Goal: Information Seeking & Learning: Learn about a topic

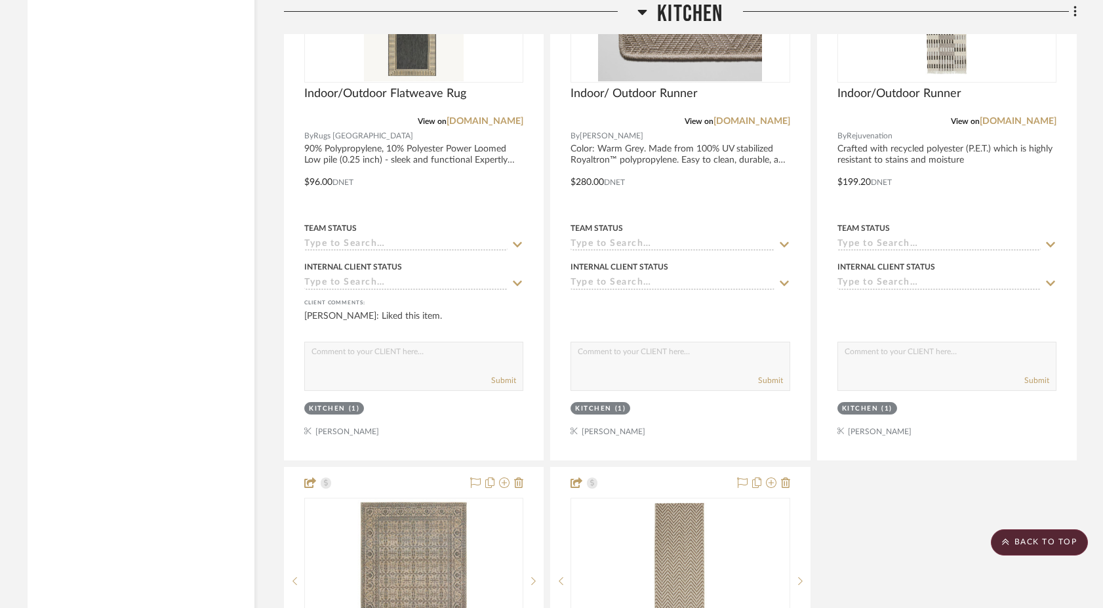
scroll to position [10567, 0]
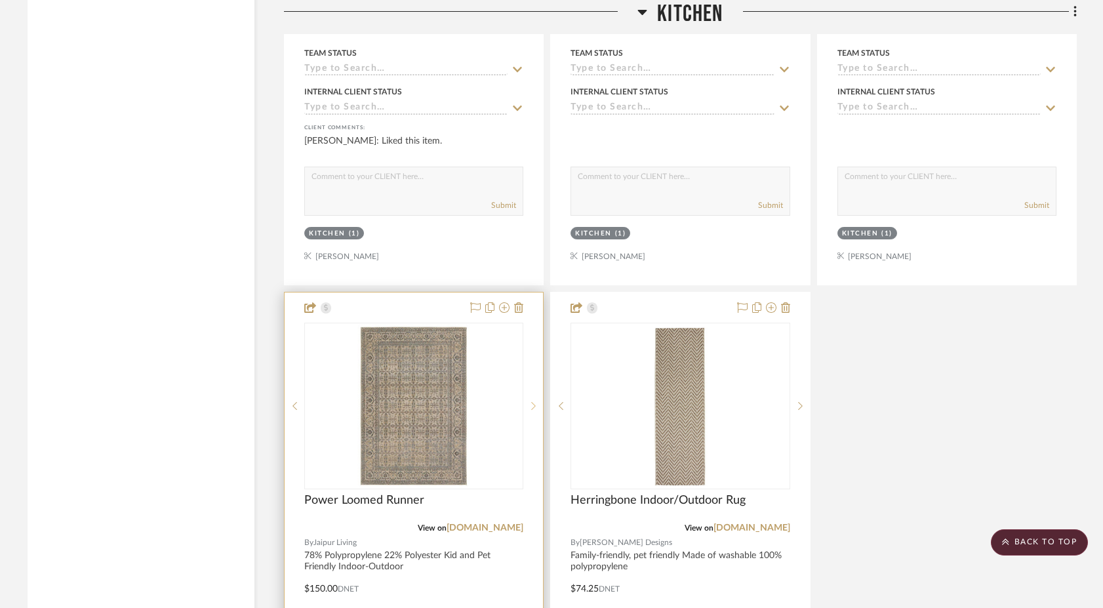
click at [533, 401] on icon at bounding box center [533, 405] width 5 height 9
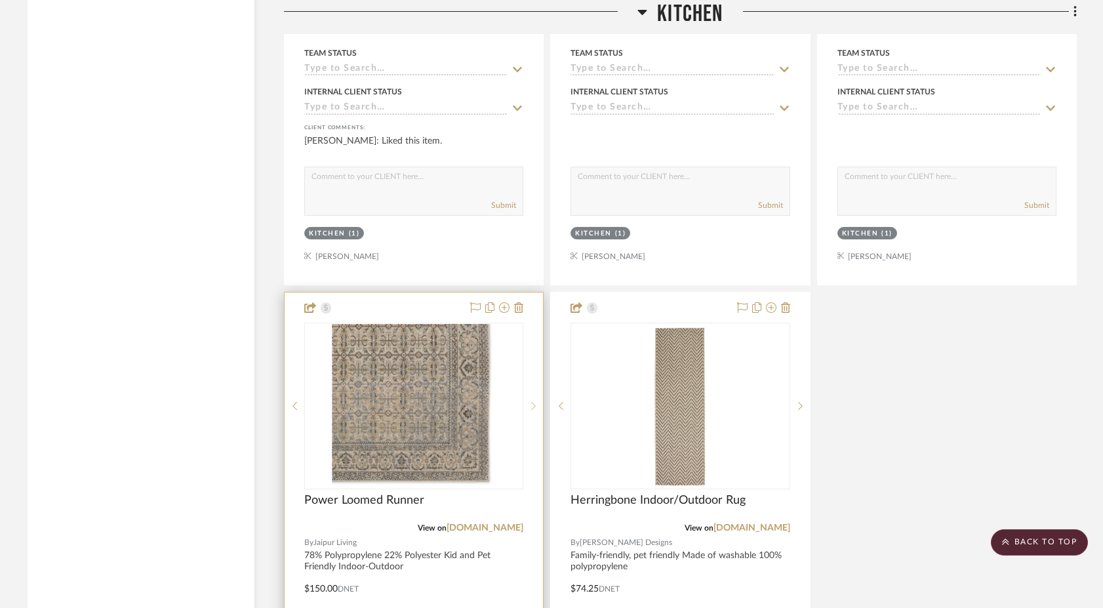
click at [533, 401] on icon at bounding box center [533, 405] width 5 height 9
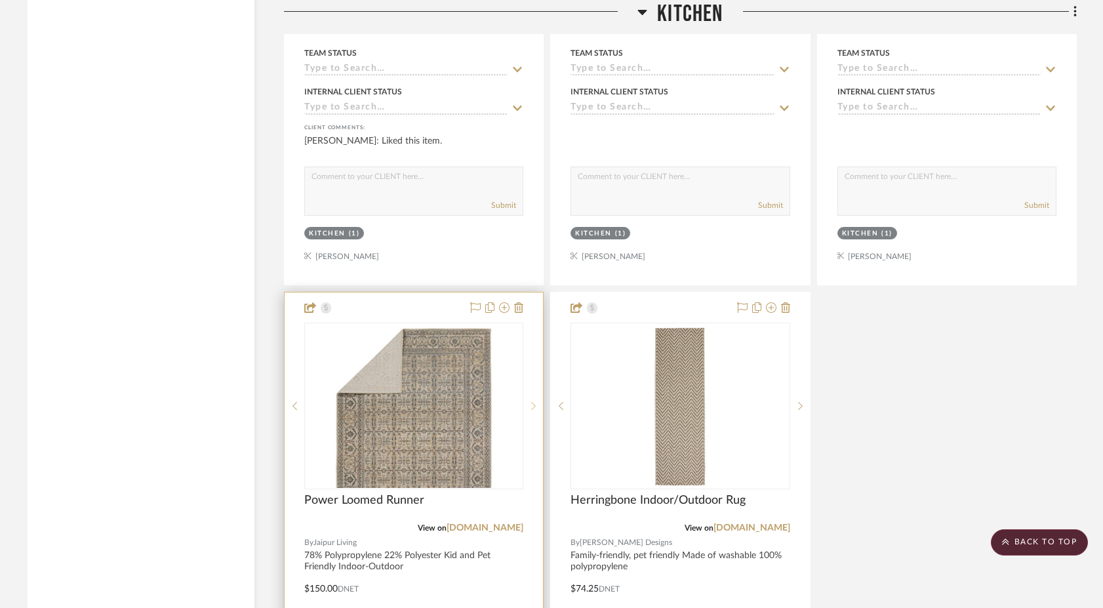
click at [533, 401] on icon at bounding box center [533, 405] width 5 height 9
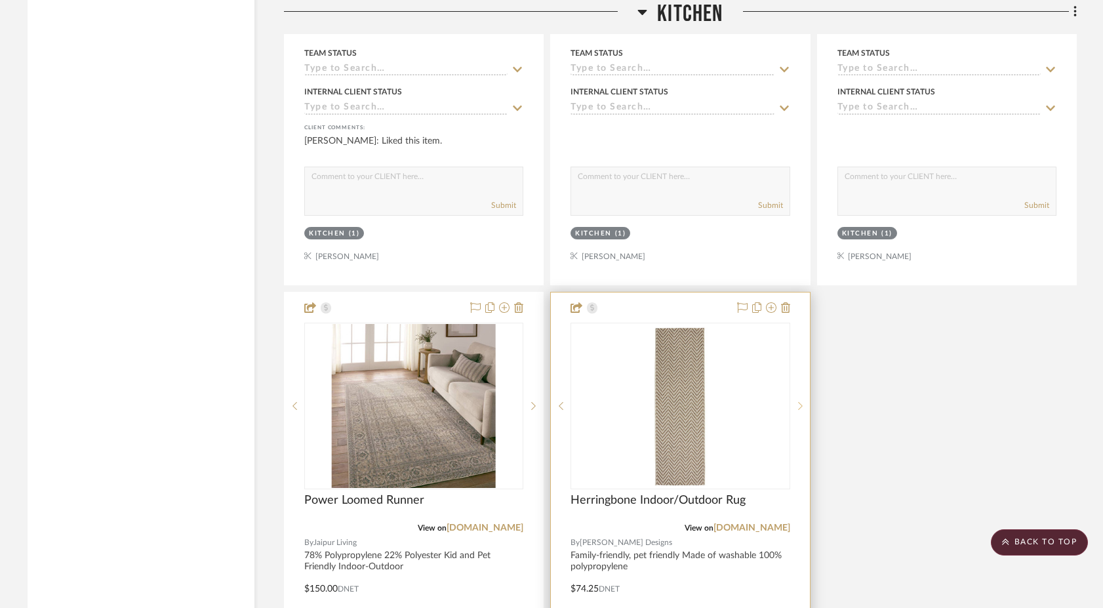
click at [800, 401] on icon at bounding box center [800, 405] width 5 height 9
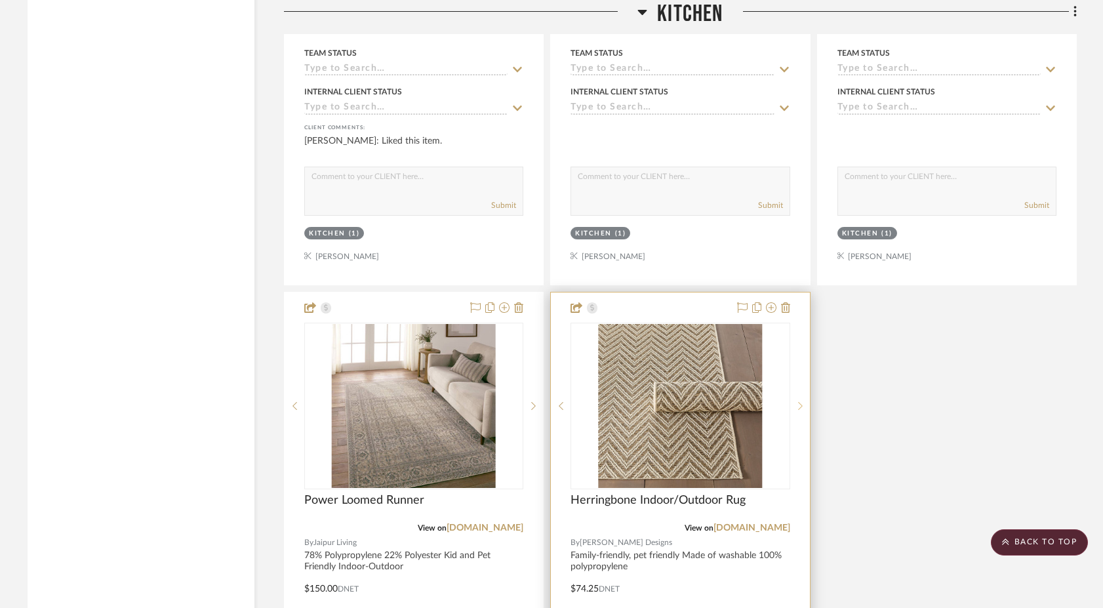
click at [800, 401] on icon at bounding box center [800, 405] width 5 height 9
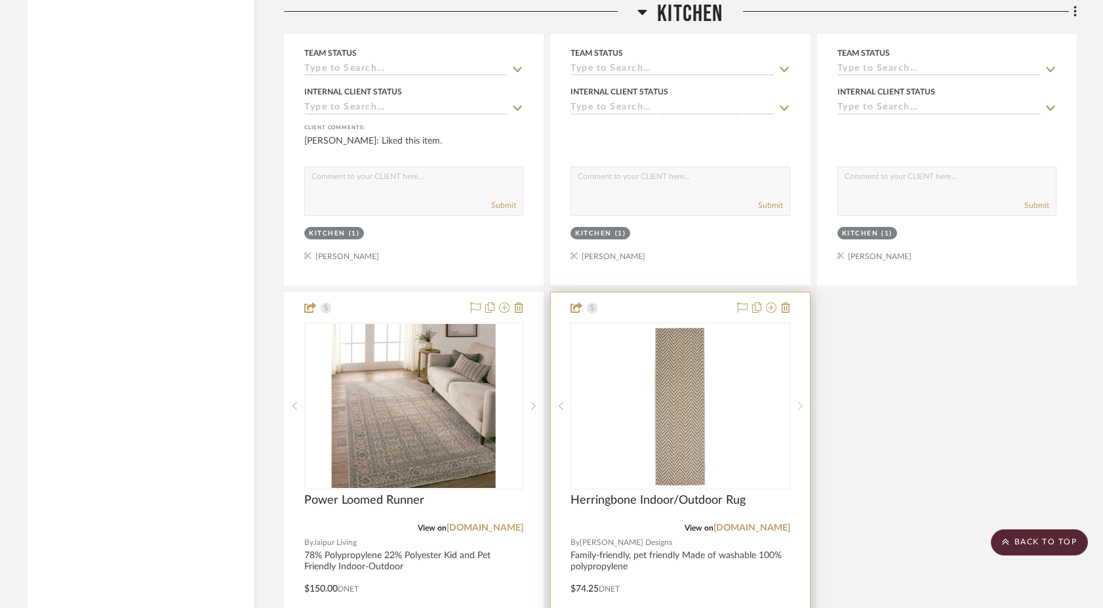
click at [800, 401] on icon at bounding box center [800, 405] width 5 height 9
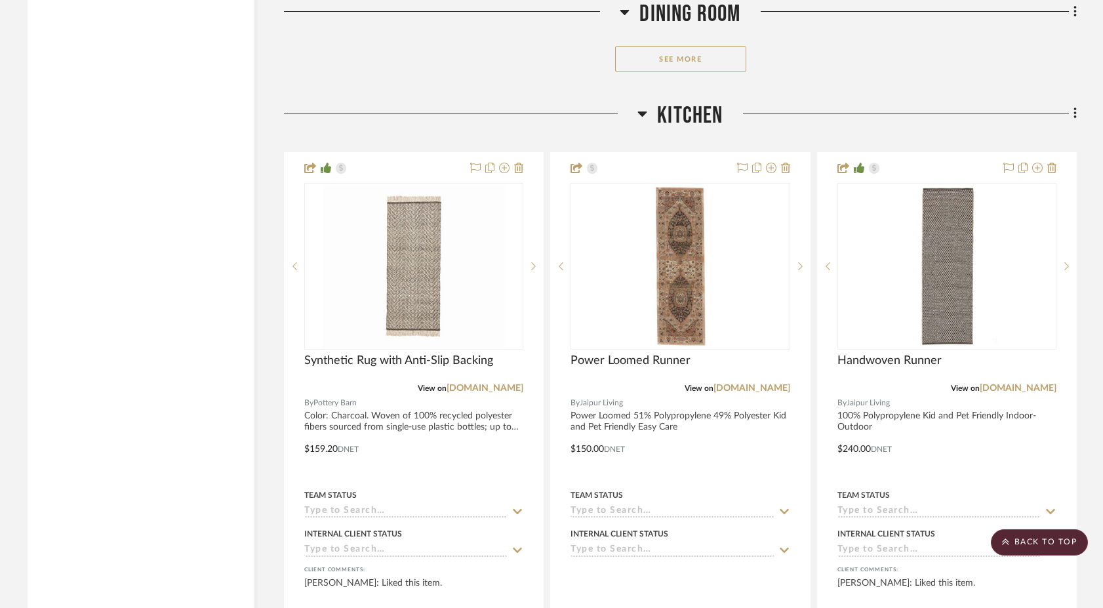
scroll to position [9540, 0]
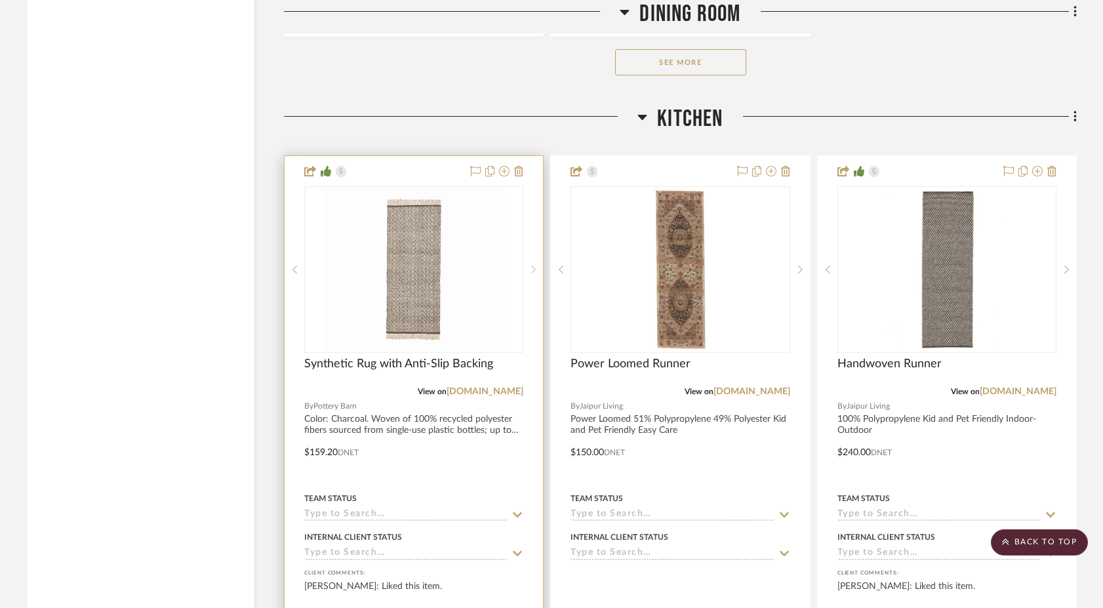
click at [534, 265] on icon at bounding box center [533, 269] width 5 height 9
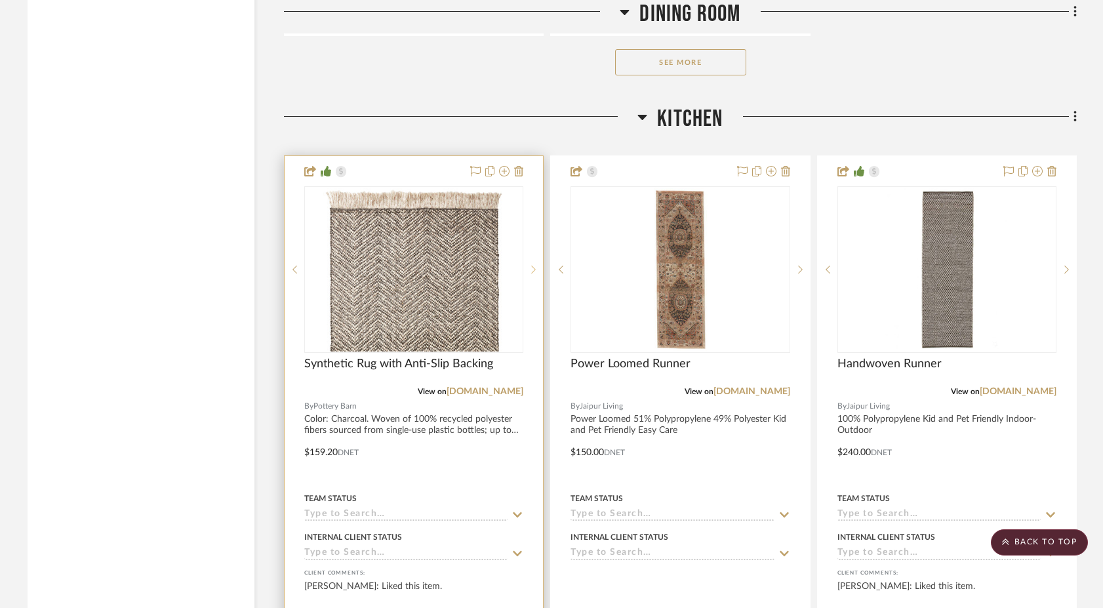
click at [534, 265] on icon at bounding box center [533, 269] width 5 height 9
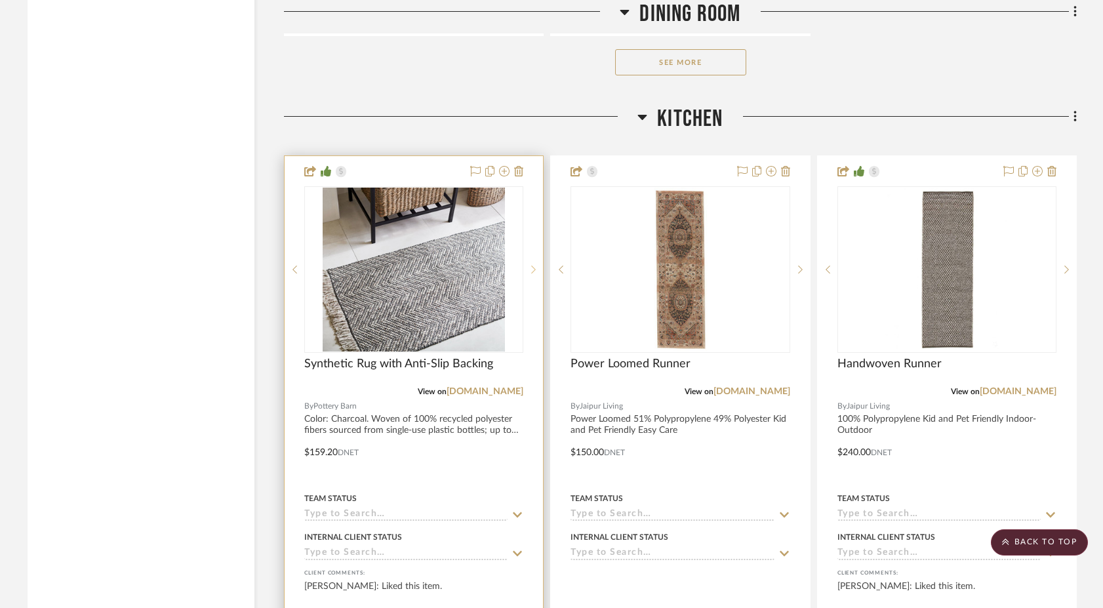
click at [534, 265] on icon at bounding box center [533, 269] width 5 height 9
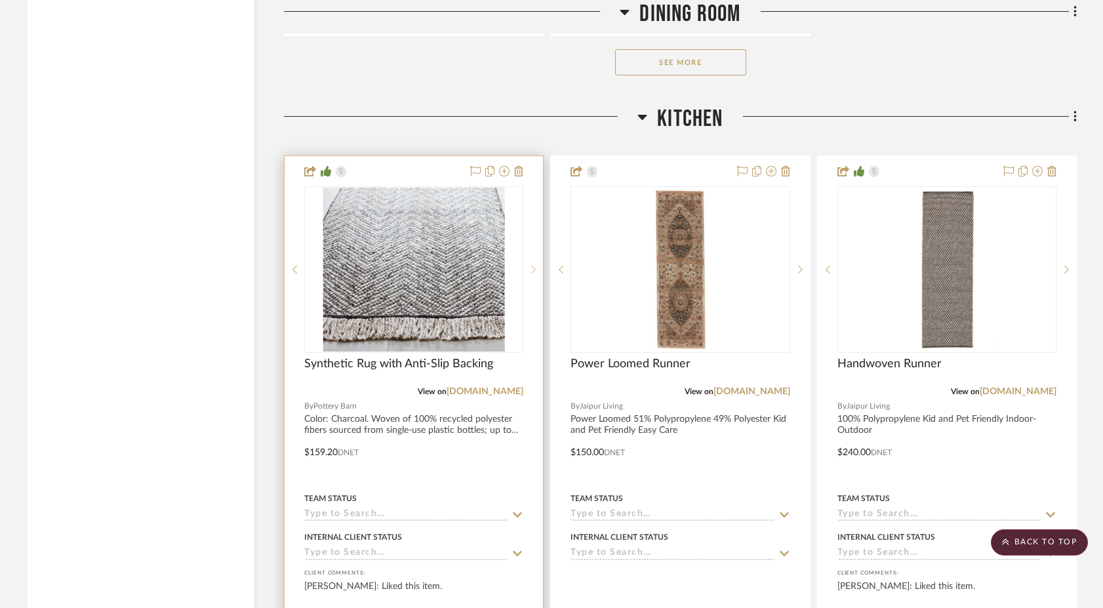
click at [532, 265] on icon at bounding box center [533, 269] width 5 height 9
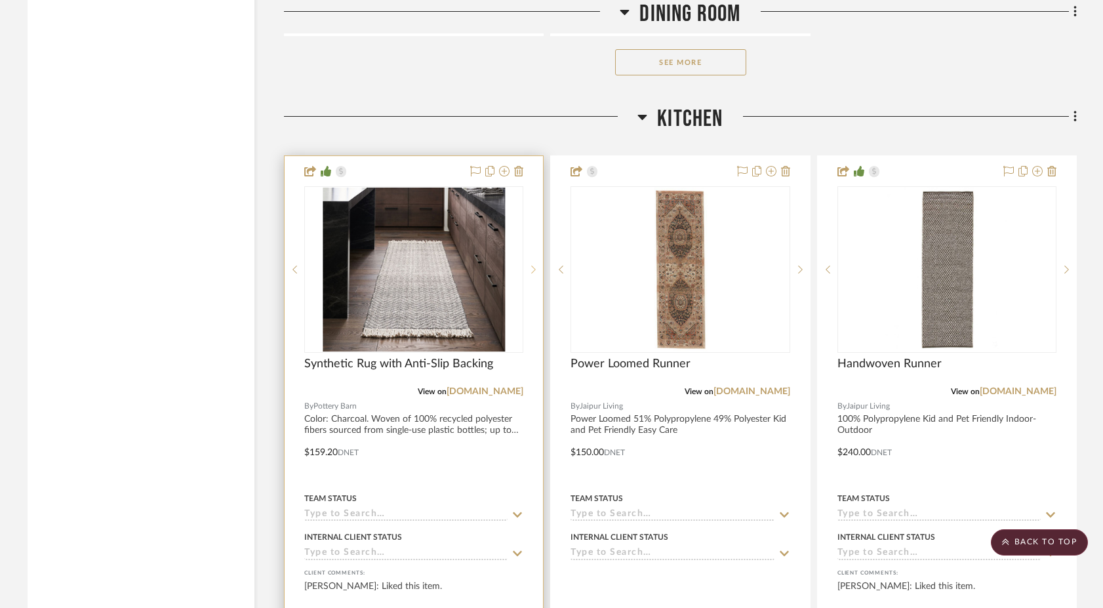
click at [532, 265] on icon at bounding box center [533, 269] width 5 height 9
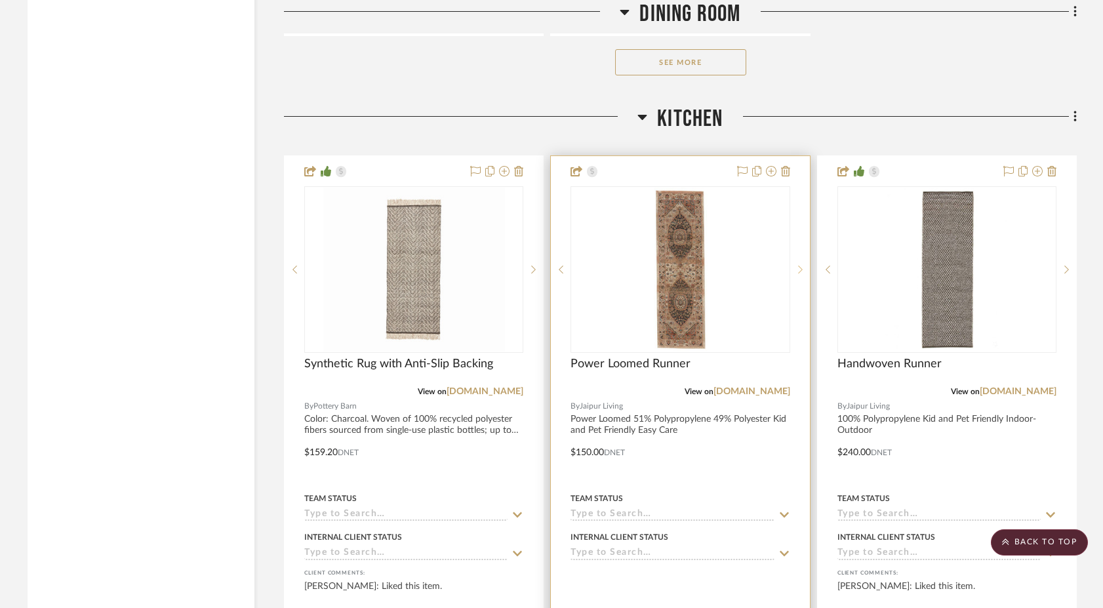
click at [797, 265] on sr-next-btn at bounding box center [800, 269] width 20 height 9
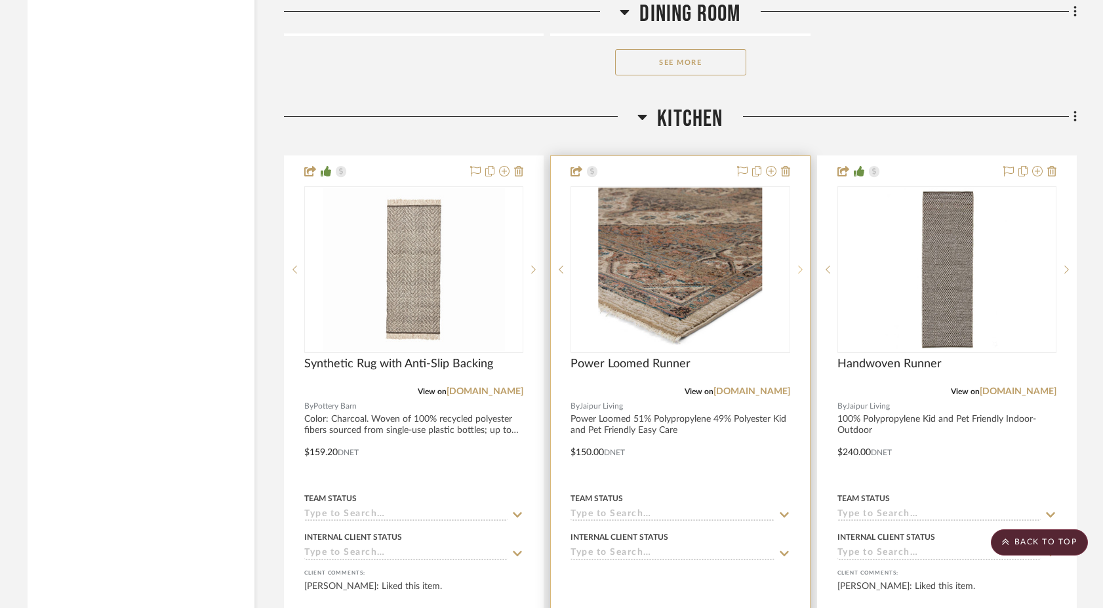
click at [797, 265] on sr-next-btn at bounding box center [800, 269] width 20 height 9
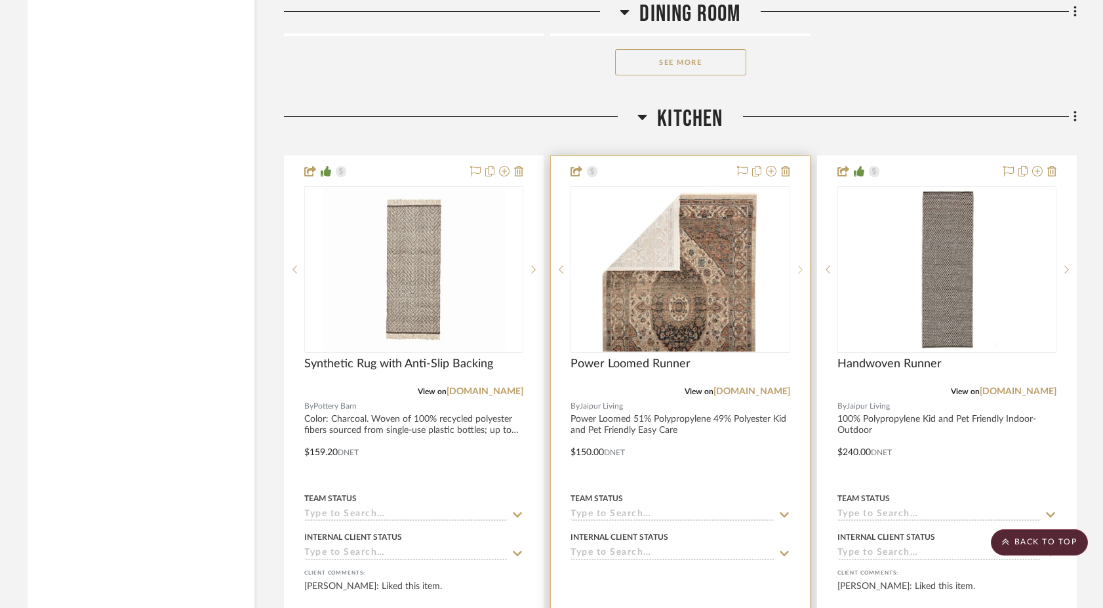
click at [797, 265] on sr-next-btn at bounding box center [800, 269] width 20 height 9
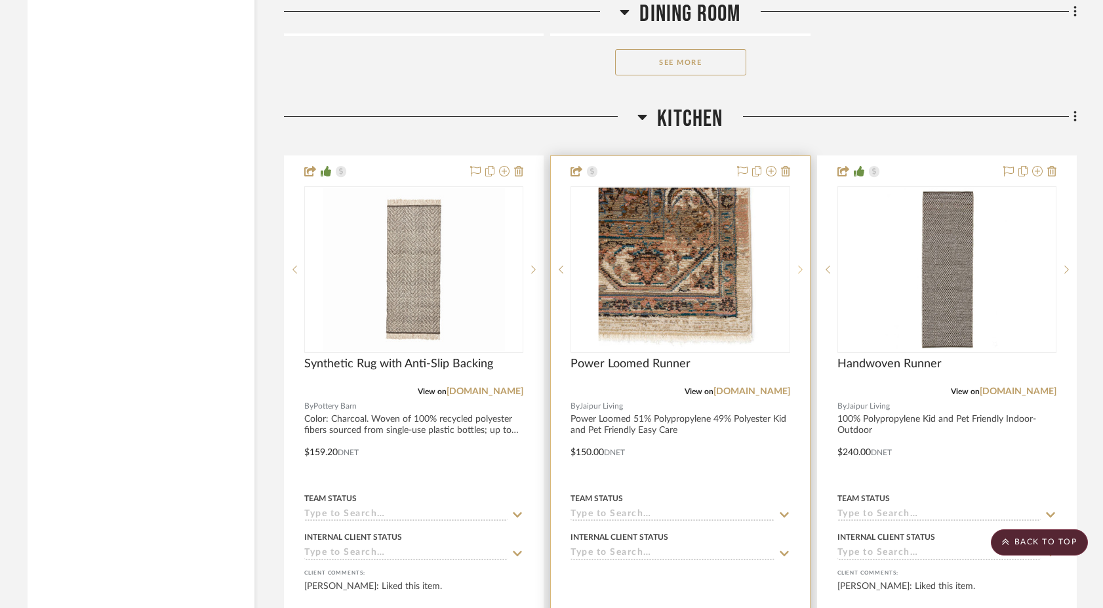
click at [797, 265] on sr-next-btn at bounding box center [800, 269] width 20 height 9
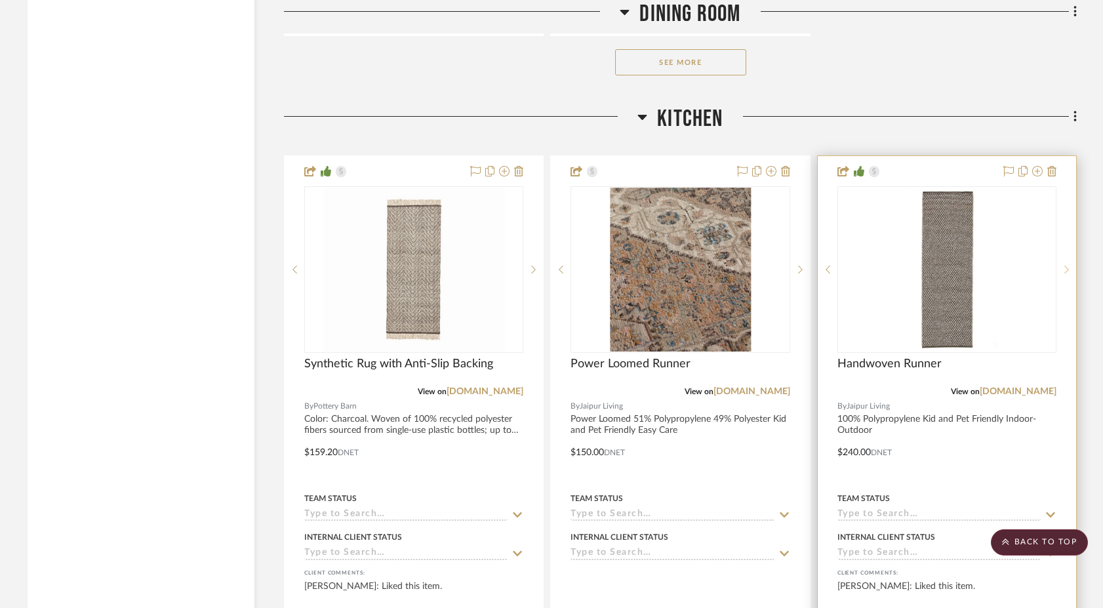
click at [1069, 265] on sr-next-btn at bounding box center [1066, 269] width 20 height 9
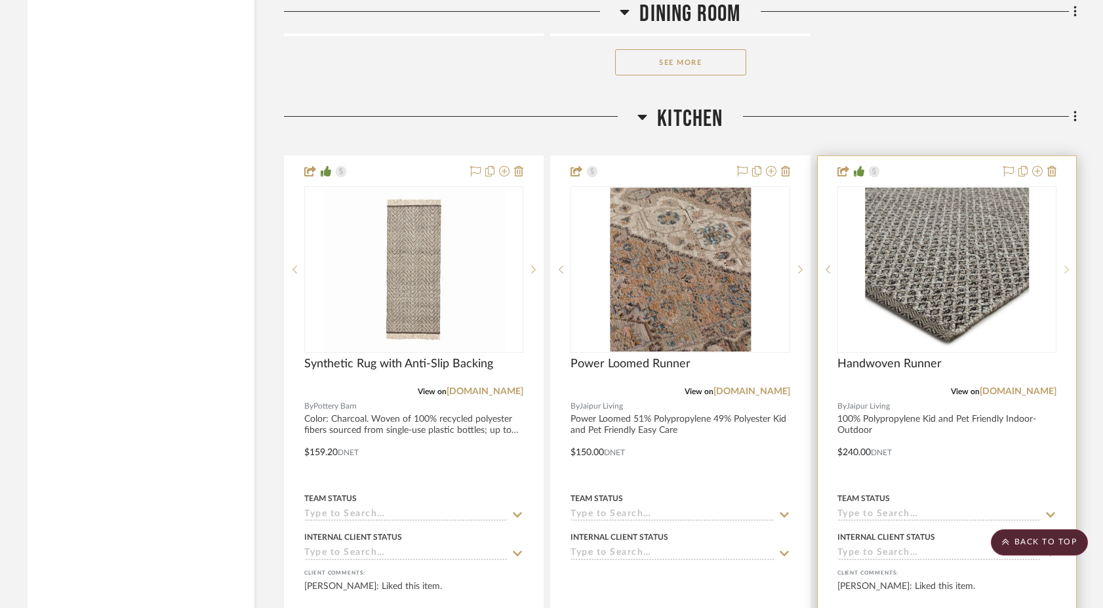
click at [1069, 265] on sr-next-btn at bounding box center [1066, 269] width 20 height 9
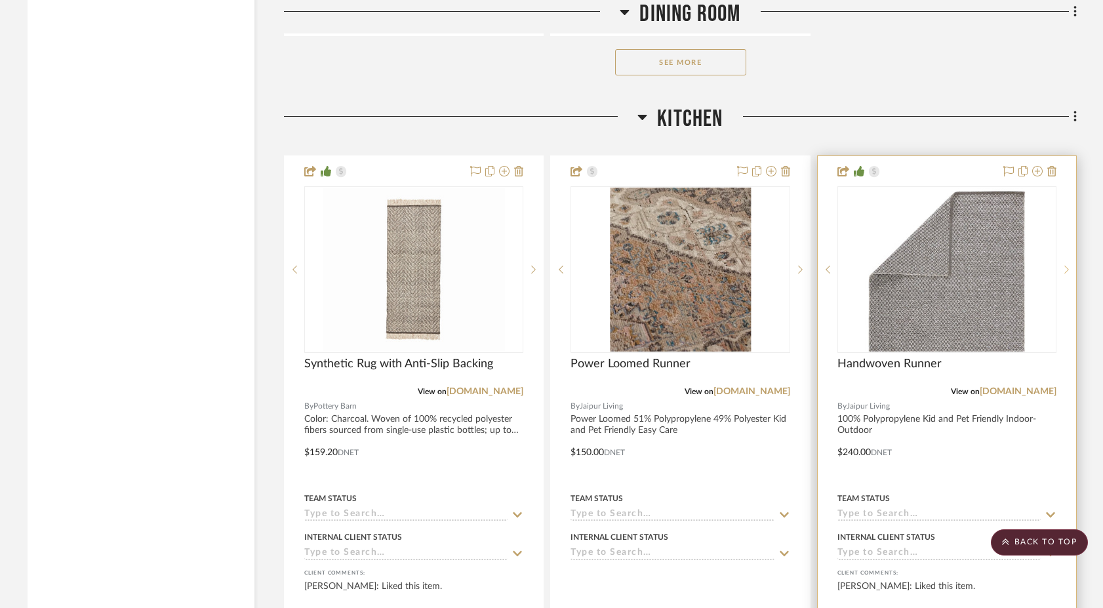
click at [1069, 265] on sr-next-btn at bounding box center [1066, 269] width 20 height 9
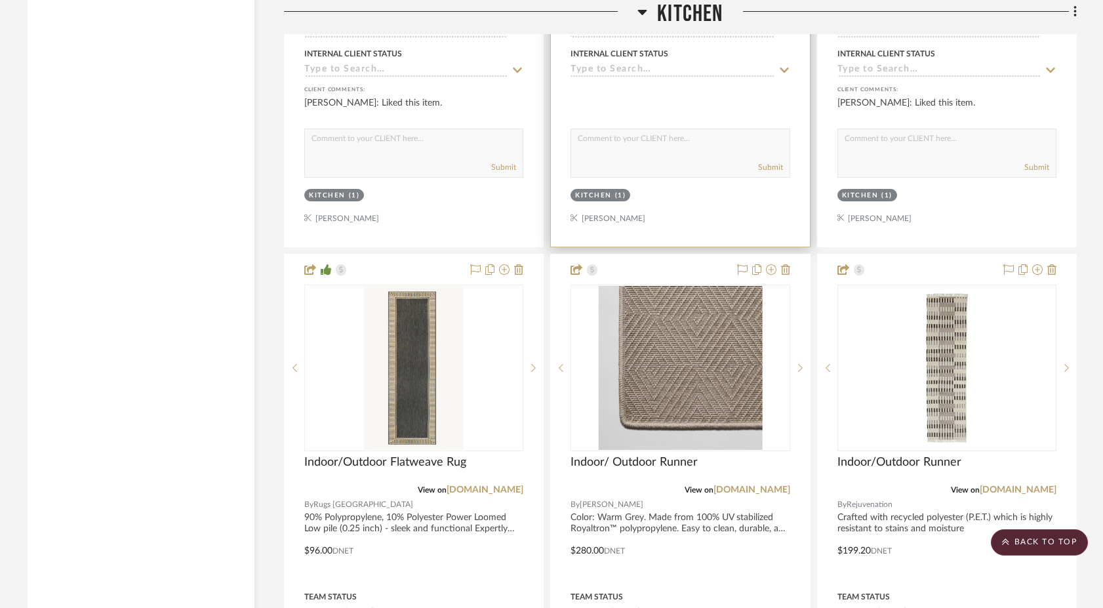
scroll to position [10024, 0]
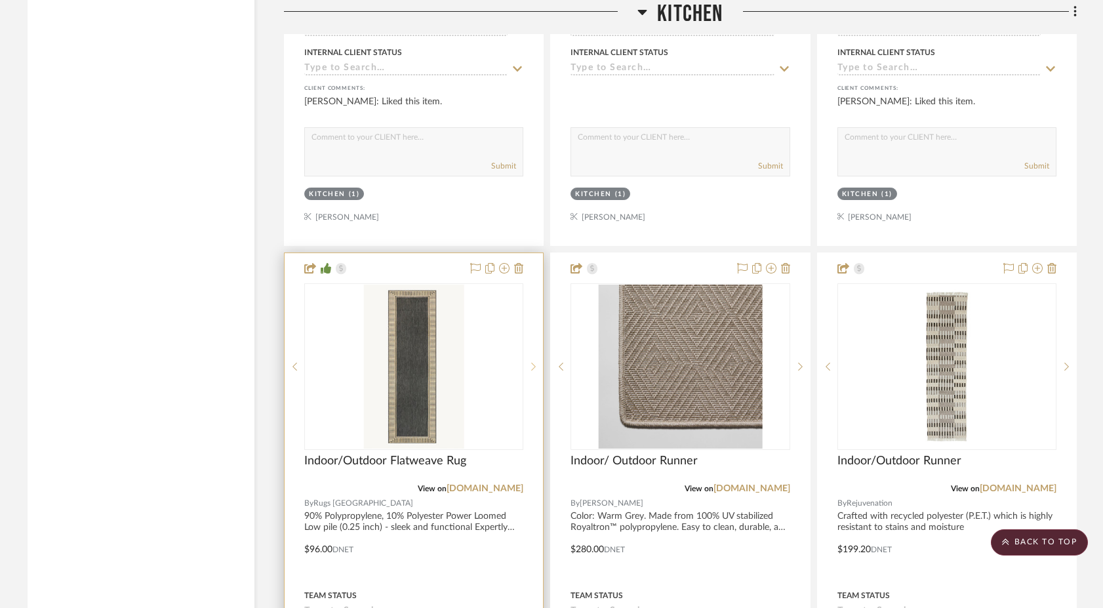
click at [532, 362] on icon at bounding box center [533, 366] width 5 height 9
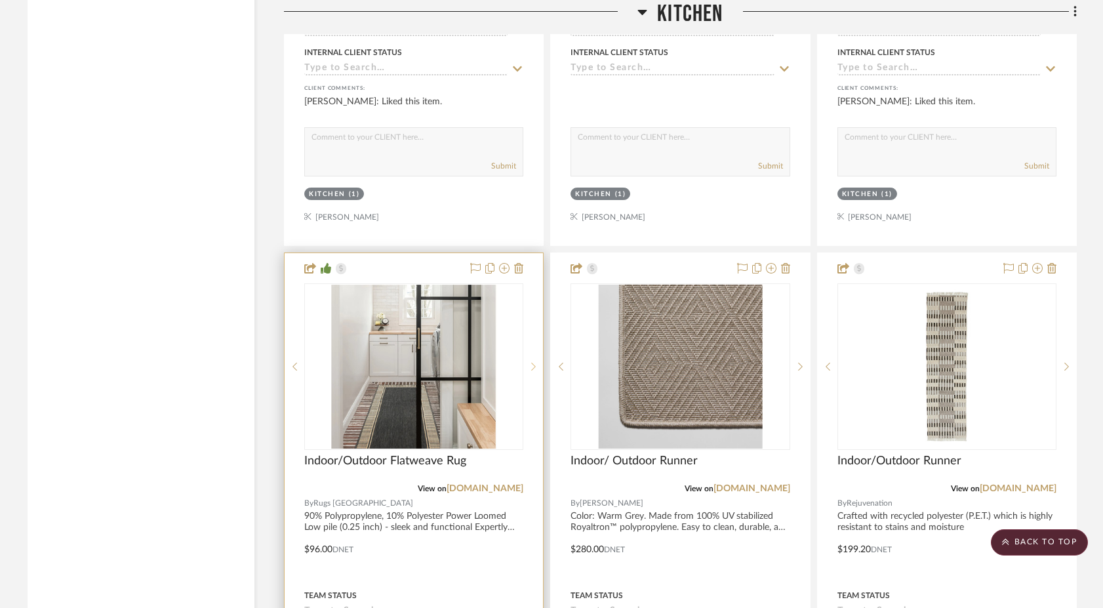
click at [532, 362] on icon at bounding box center [533, 366] width 5 height 9
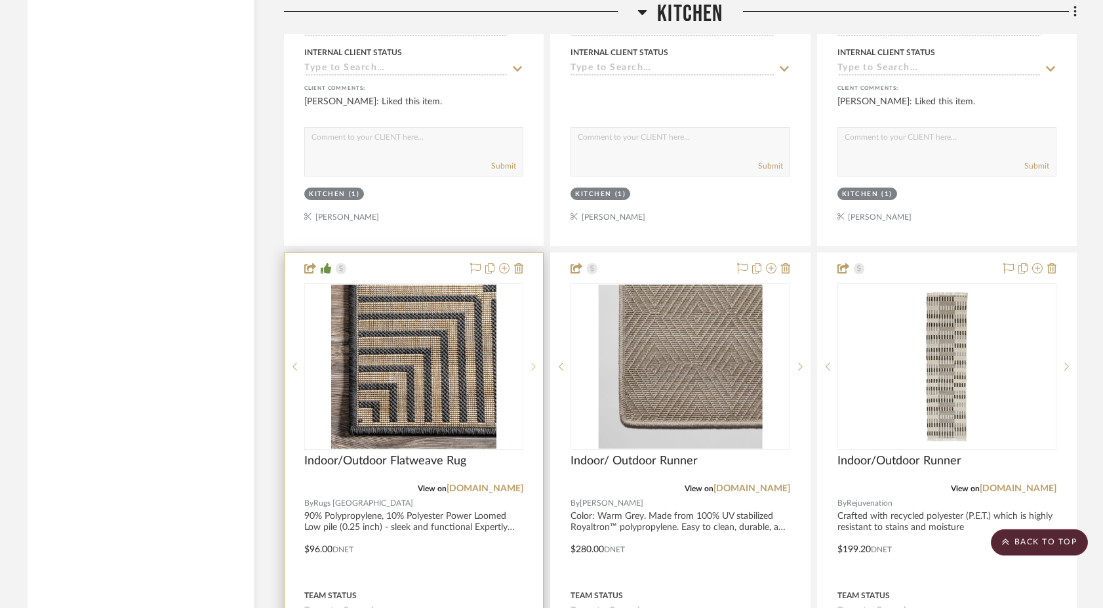
click at [532, 362] on icon at bounding box center [533, 366] width 5 height 9
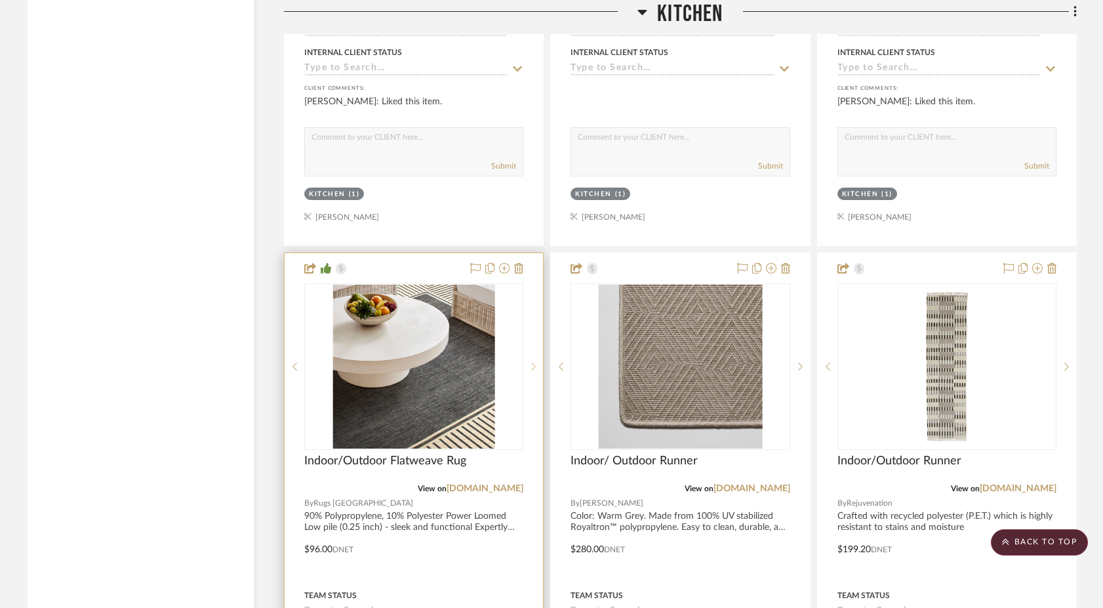
click at [532, 362] on icon at bounding box center [533, 366] width 5 height 9
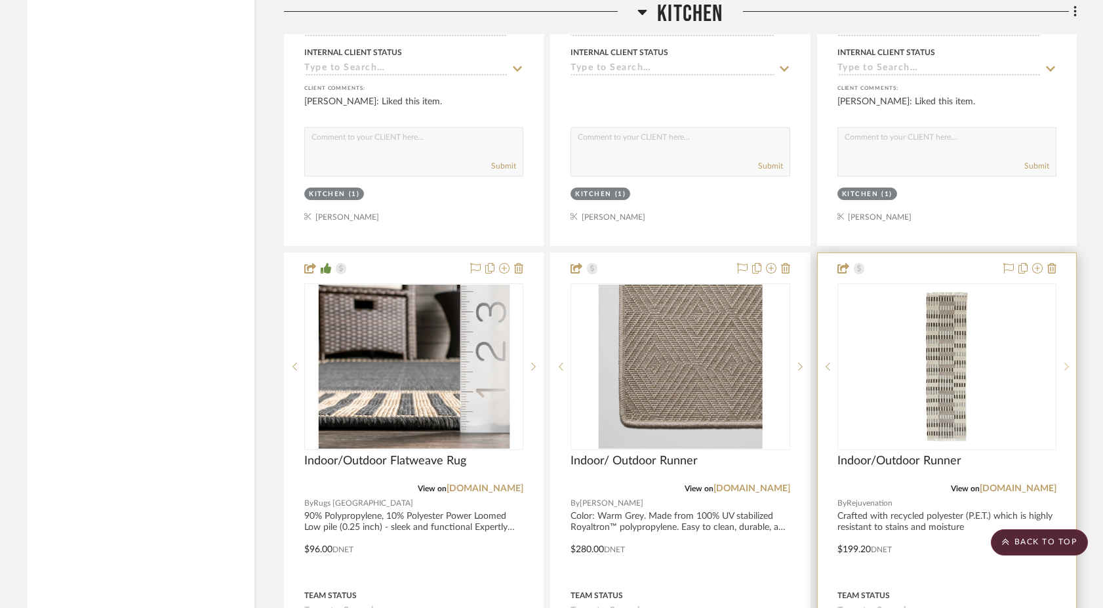
click at [1065, 362] on icon at bounding box center [1066, 366] width 5 height 9
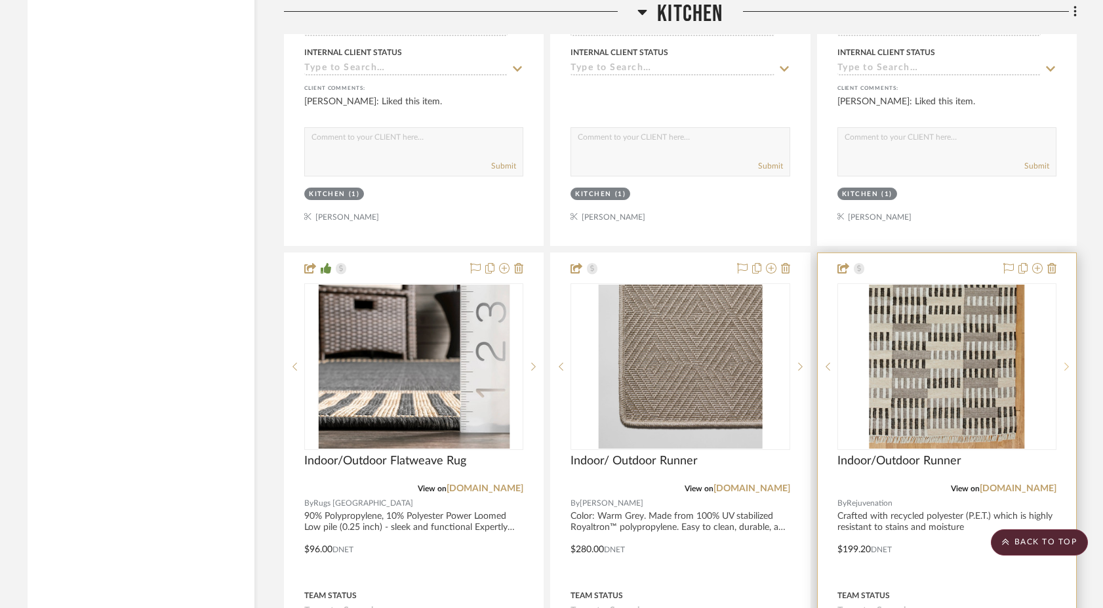
click at [1065, 362] on icon at bounding box center [1066, 366] width 5 height 9
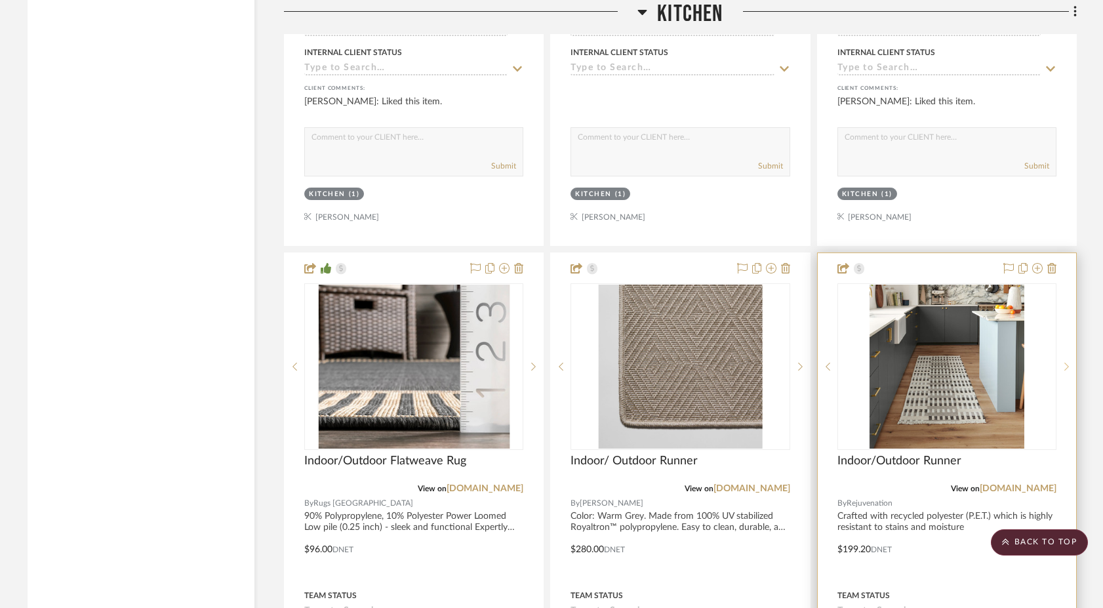
click at [1065, 362] on icon at bounding box center [1066, 366] width 5 height 9
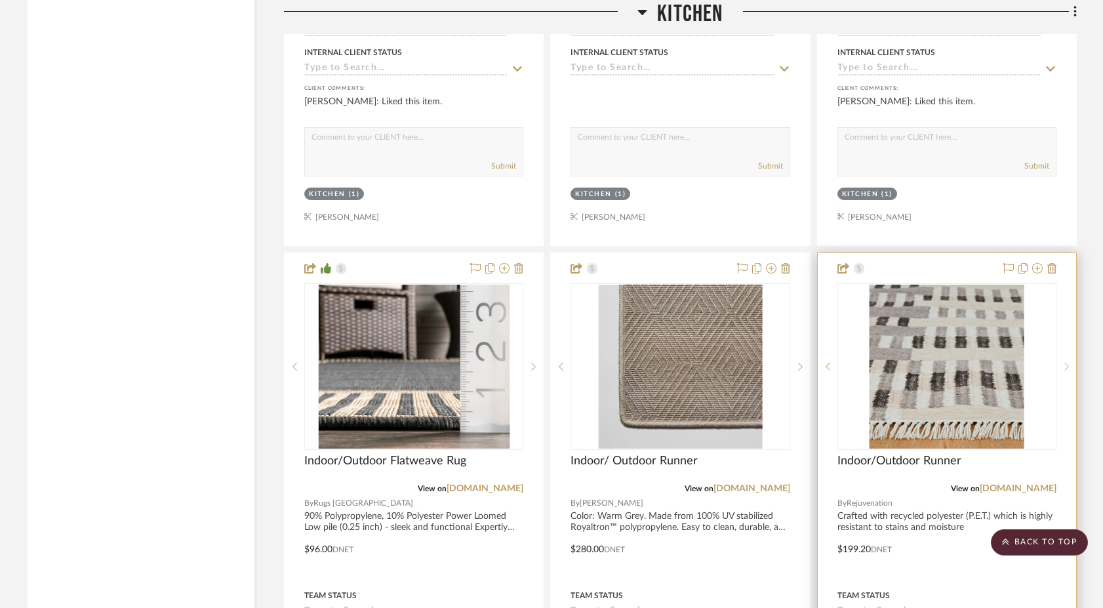
click at [1065, 362] on icon at bounding box center [1066, 366] width 5 height 9
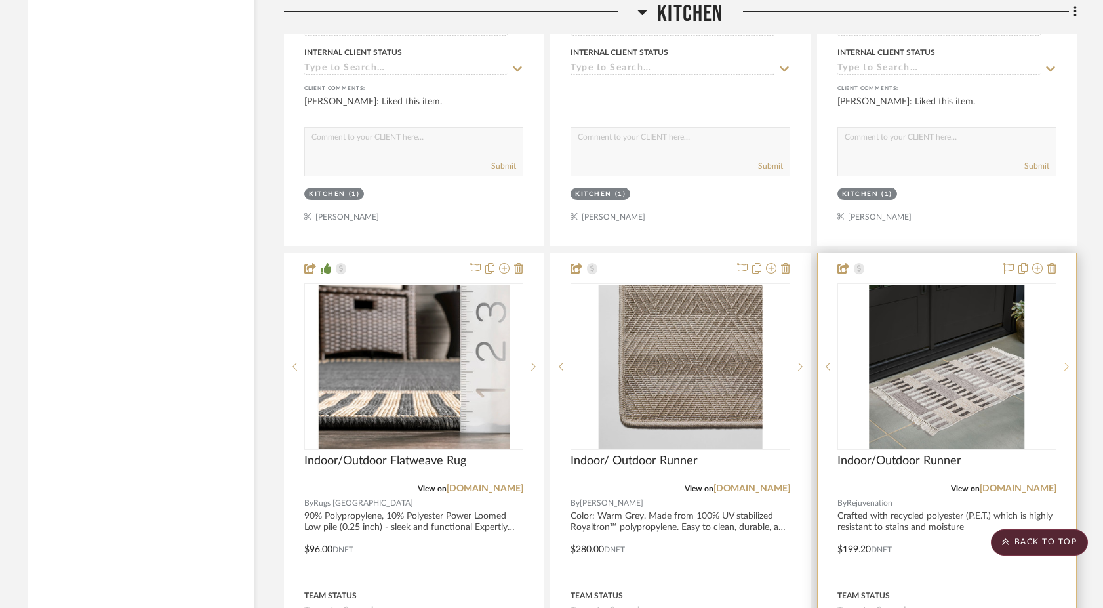
click at [1065, 362] on icon at bounding box center [1066, 366] width 5 height 9
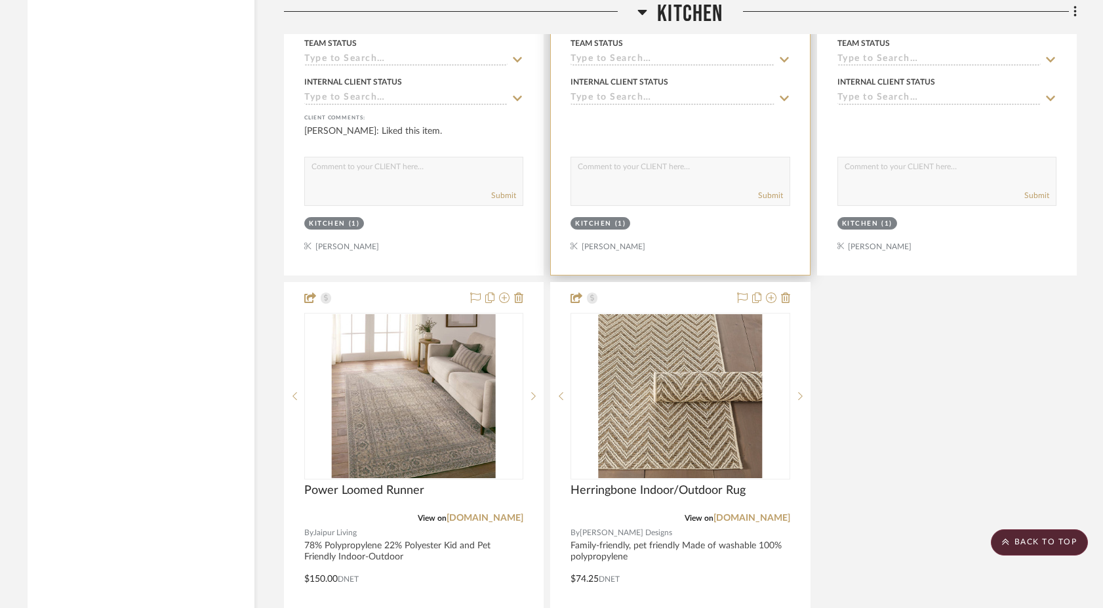
scroll to position [10599, 0]
